Goal: Find specific page/section: Find specific page/section

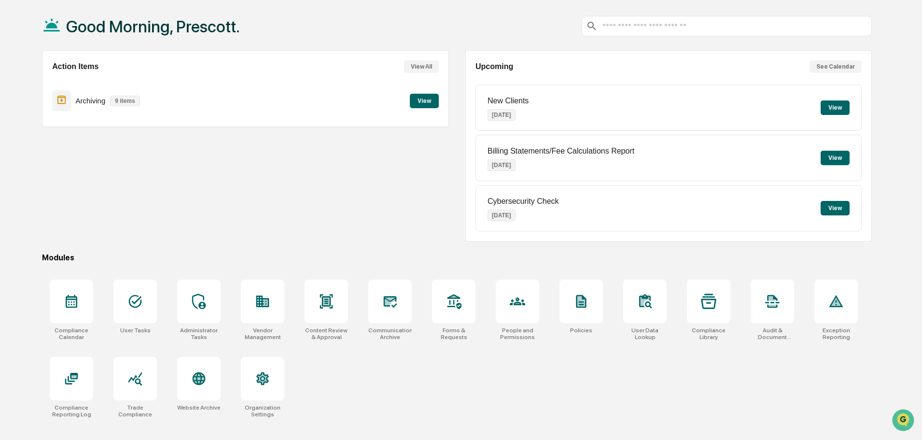
scroll to position [46, 0]
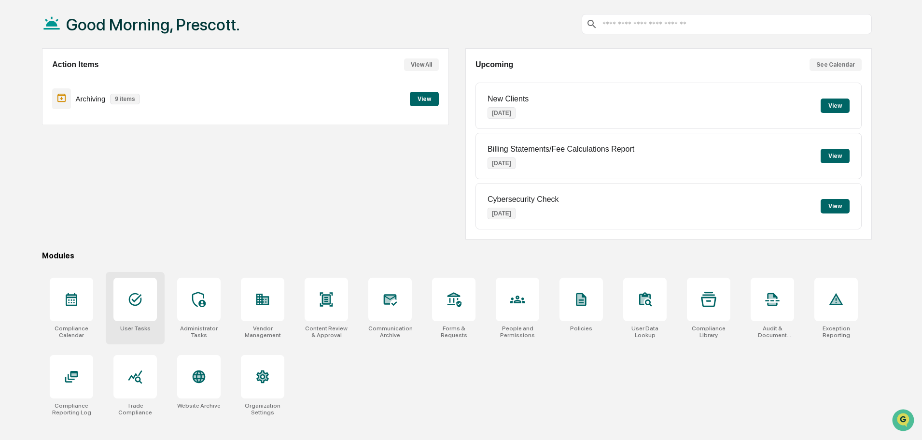
click at [148, 303] on div at bounding box center [134, 299] width 43 height 43
click at [190, 309] on div at bounding box center [198, 299] width 43 height 43
